Goal: Task Accomplishment & Management: Manage account settings

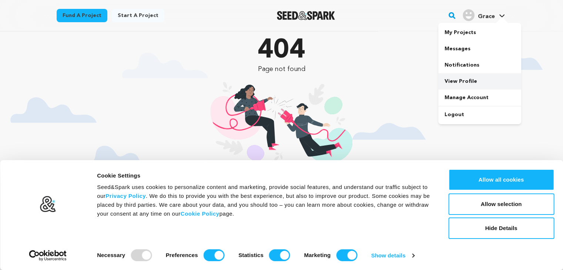
click at [467, 77] on link "View Profile" at bounding box center [479, 81] width 83 height 16
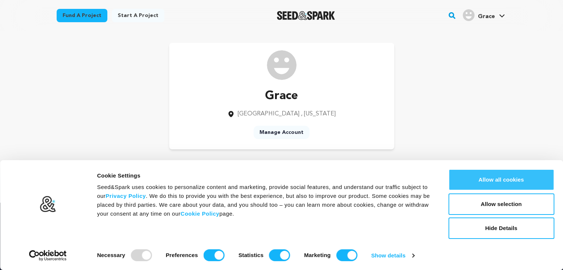
click at [500, 177] on button "Allow all cookies" at bounding box center [501, 179] width 106 height 21
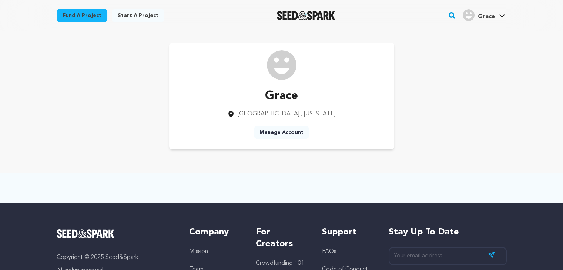
click at [277, 134] on link "Manage Account" at bounding box center [282, 132] width 56 height 13
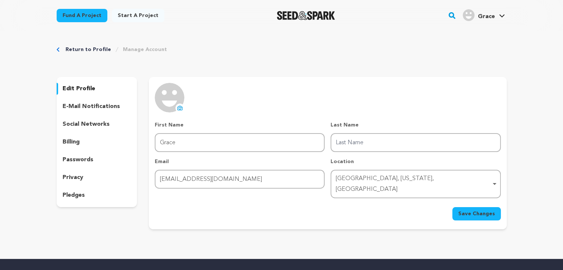
click at [180, 107] on icon at bounding box center [180, 108] width 6 height 6
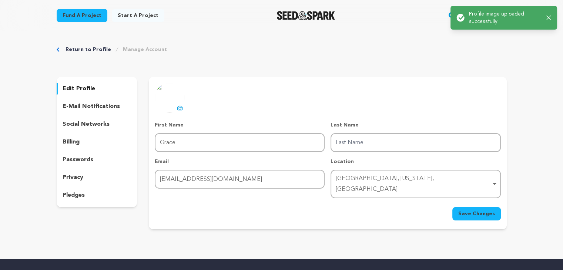
click at [477, 210] on span "Save Changes" at bounding box center [476, 213] width 37 height 7
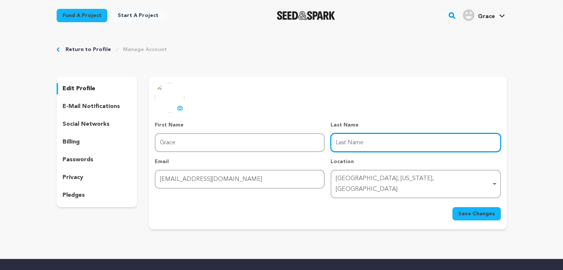
click at [352, 140] on input "Last Name" at bounding box center [415, 142] width 170 height 19
type input "leo"
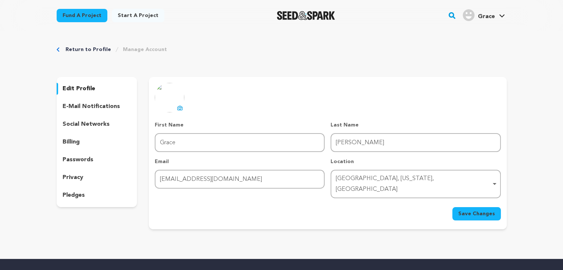
click at [478, 210] on span "Save Changes" at bounding box center [476, 213] width 37 height 7
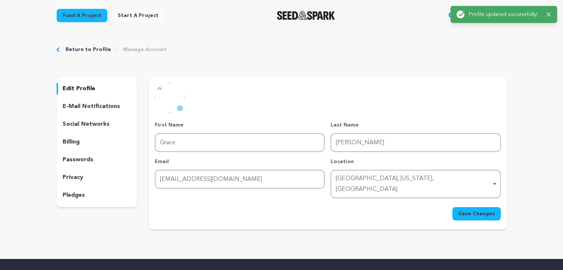
click at [108, 122] on div "social networks" at bounding box center [97, 124] width 81 height 12
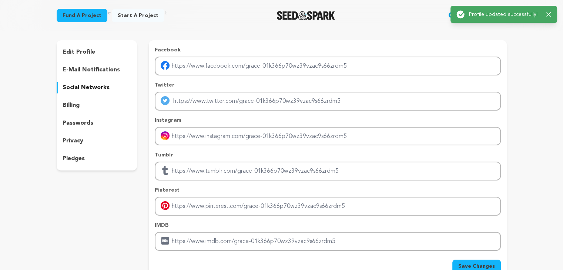
scroll to position [36, 0]
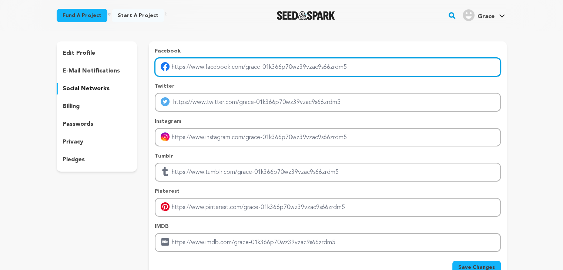
click at [194, 67] on input "Enter facebook profile link" at bounding box center [328, 67] width 346 height 19
paste input "https://www.facebook.com/OuterwearTrends/"
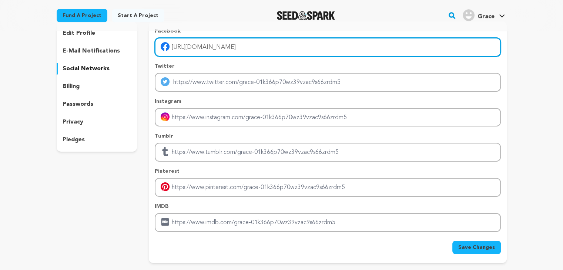
scroll to position [56, 0]
type input "https://www.facebook.com/OuterwearTrends/"
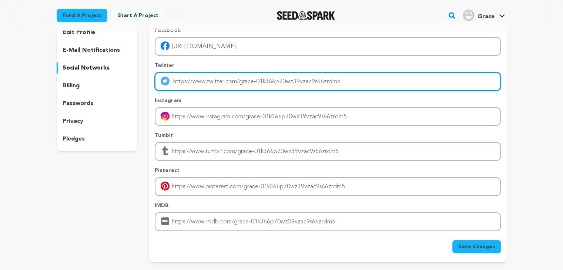
click at [222, 80] on input "Enter twitter profile link" at bounding box center [328, 81] width 346 height 19
paste input "https://outerweartrends.com/"
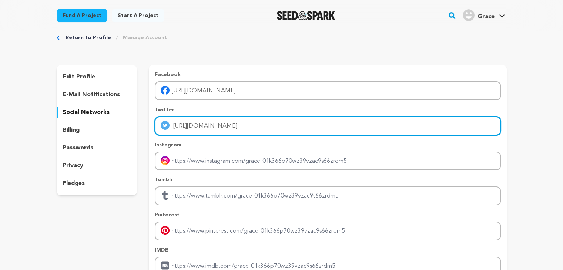
scroll to position [106, 0]
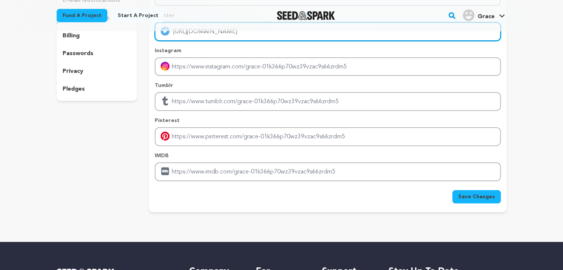
type input "https://outerweartrends.com/"
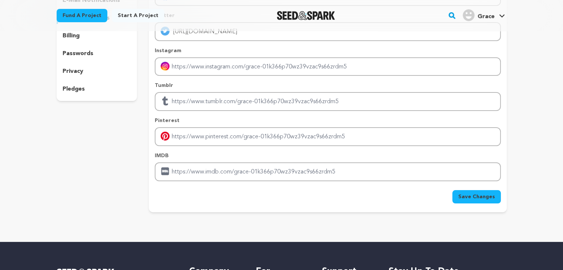
click at [478, 197] on span "Save Changes" at bounding box center [476, 196] width 37 height 7
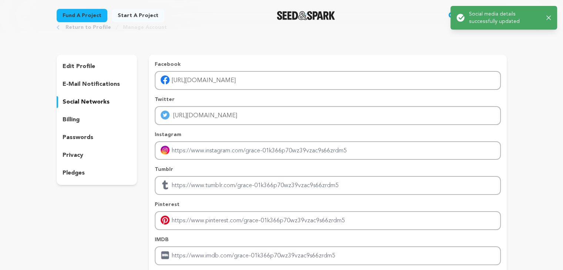
scroll to position [0, 0]
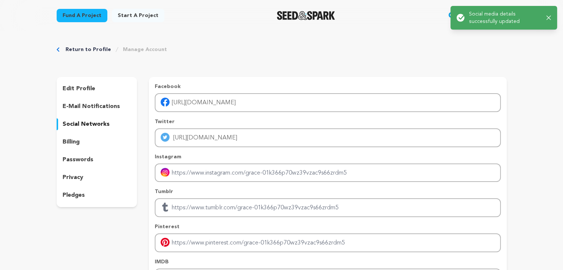
click at [549, 16] on icon "button" at bounding box center [548, 18] width 5 height 5
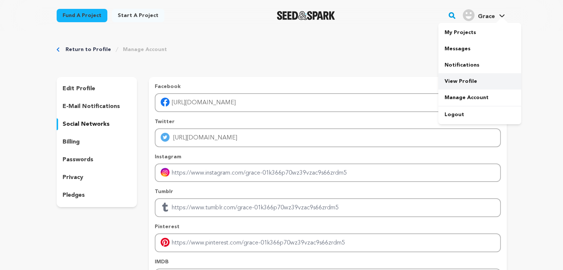
click at [459, 79] on link "View Profile" at bounding box center [479, 81] width 83 height 16
